Goal: Obtain resource: Obtain resource

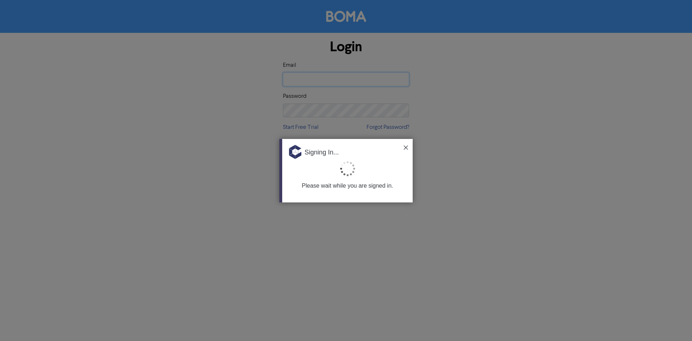
type input "[EMAIL_ADDRESS][DOMAIN_NAME]"
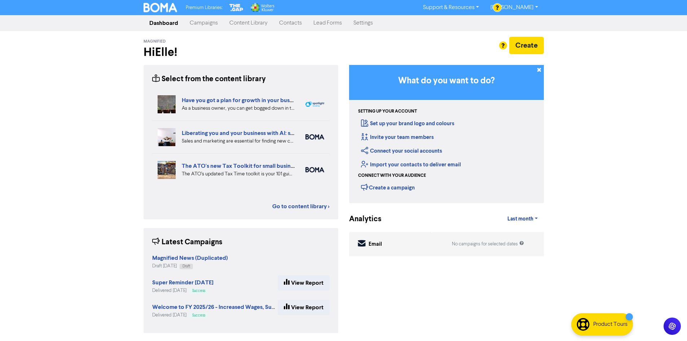
click at [259, 21] on link "Content Library" at bounding box center [249, 23] width 50 height 14
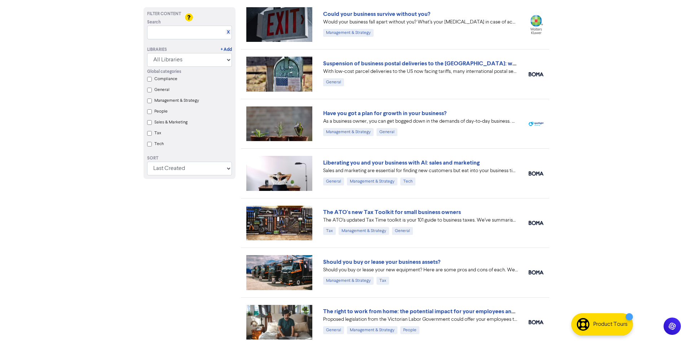
scroll to position [252, 0]
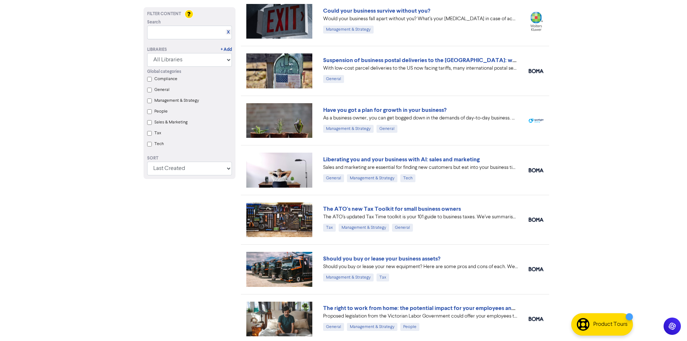
click at [295, 221] on img at bounding box center [279, 219] width 66 height 35
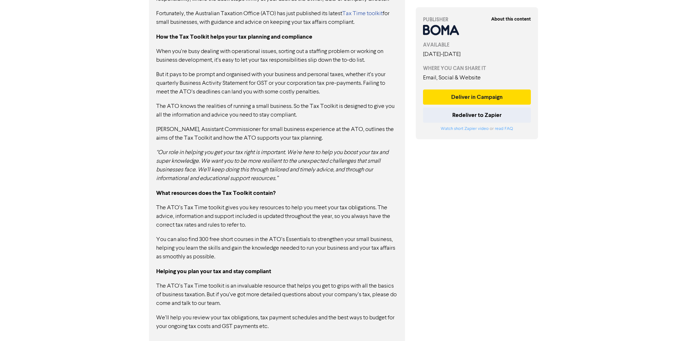
scroll to position [445, 0]
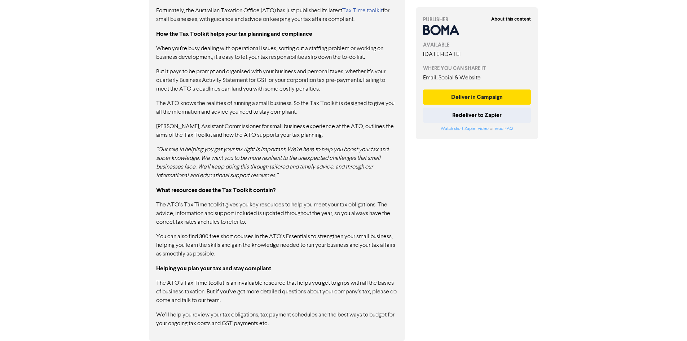
drag, startPoint x: 282, startPoint y: 327, endPoint x: 203, endPoint y: 205, distance: 145.6
click at [203, 205] on div "As an entrepreneur, one inescapable reality of running your business is remembe…" at bounding box center [277, 143] width 242 height 367
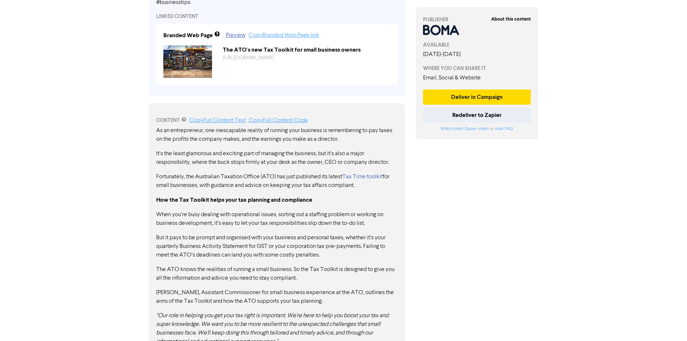
scroll to position [193, 0]
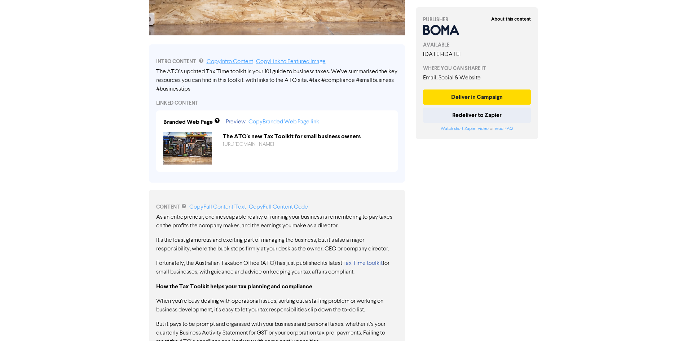
click at [284, 260] on p "Fortunately, the Australian Taxation Office (ATO) has just published its latest…" at bounding box center [277, 267] width 242 height 17
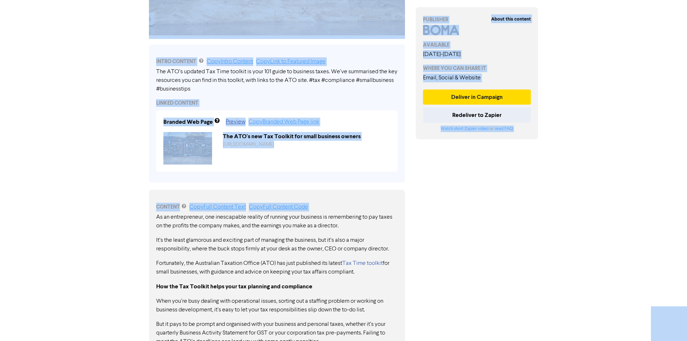
click at [475, 256] on div "About this content PUBLISHER AVAILABLE [DATE] - [DATE] WHERE YOU CAN SHARE IT E…" at bounding box center [476, 217] width 133 height 751
click at [224, 208] on link "Copy Full Content Text" at bounding box center [217, 207] width 57 height 6
